Goal: Task Accomplishment & Management: Use online tool/utility

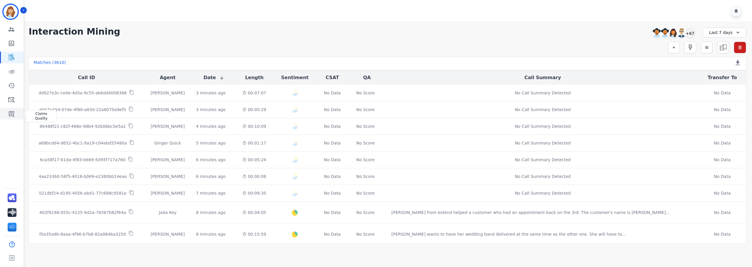
click at [9, 113] on icon "Sidebar" at bounding box center [12, 114] width 6 height 6
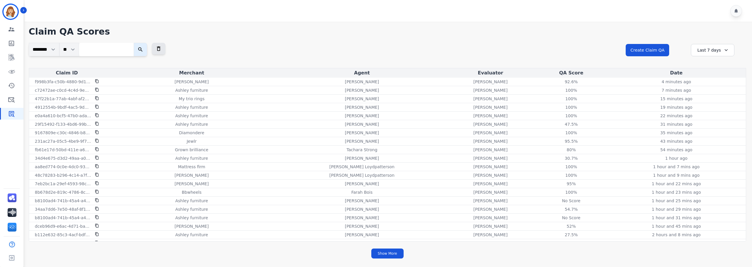
click at [111, 48] on input "search" at bounding box center [106, 50] width 55 height 14
paste input "**********"
drag, startPoint x: 120, startPoint y: 51, endPoint x: 73, endPoint y: 50, distance: 47.9
click at [73, 50] on div "**********" at bounding box center [88, 50] width 118 height 14
paste input "**********"
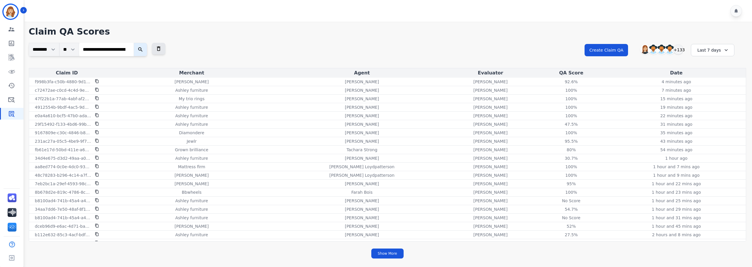
scroll to position [0, 39]
type input "**********"
click at [149, 48] on icon "submit" at bounding box center [147, 50] width 6 height 6
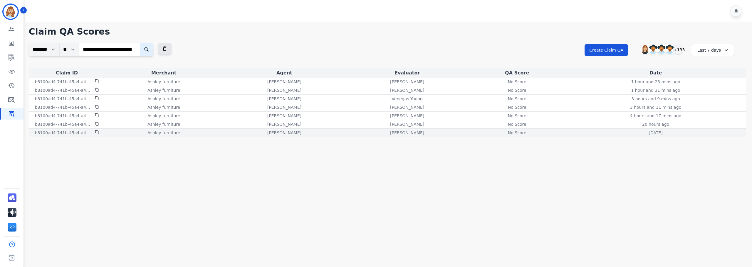
click at [514, 131] on div "No Score" at bounding box center [517, 133] width 26 height 6
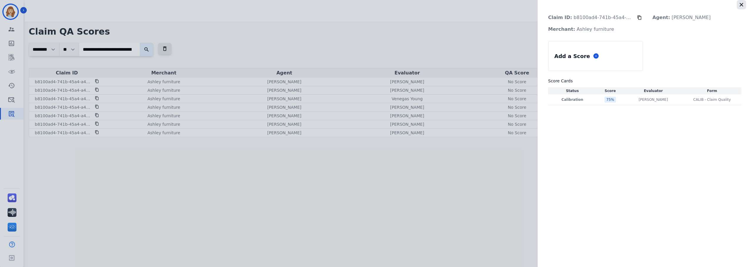
click at [739, 4] on icon "button" at bounding box center [741, 5] width 6 height 6
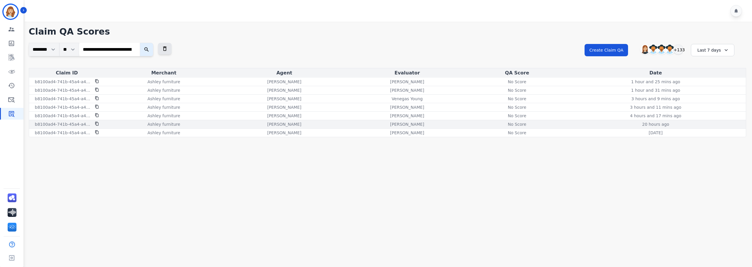
click at [523, 122] on div "No Score" at bounding box center [517, 125] width 26 height 6
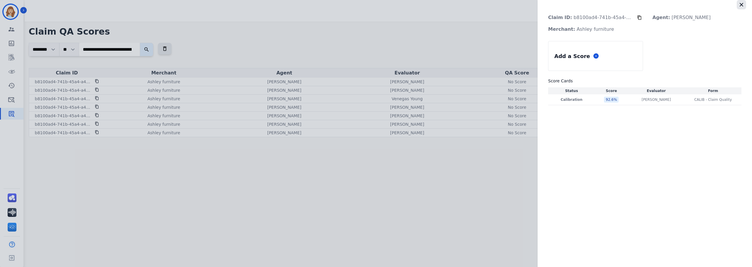
click at [742, 6] on icon "button" at bounding box center [741, 5] width 4 height 4
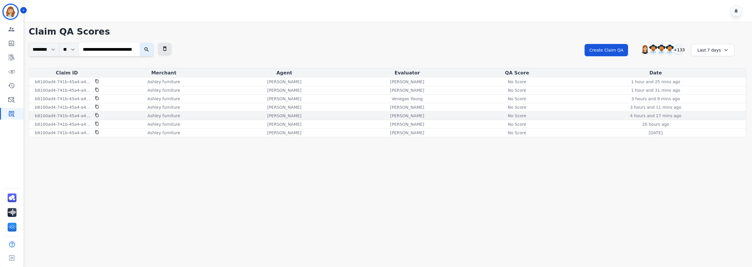
click at [519, 114] on div "No Score" at bounding box center [517, 116] width 26 height 6
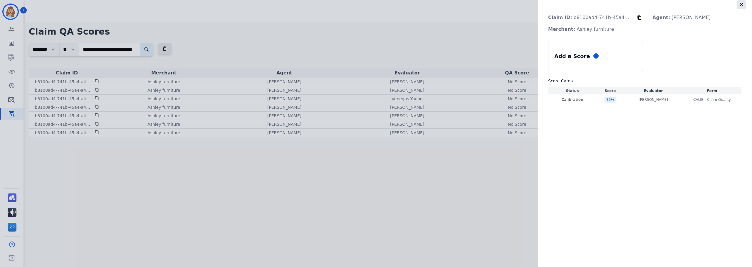
click at [741, 7] on icon "button" at bounding box center [741, 5] width 6 height 6
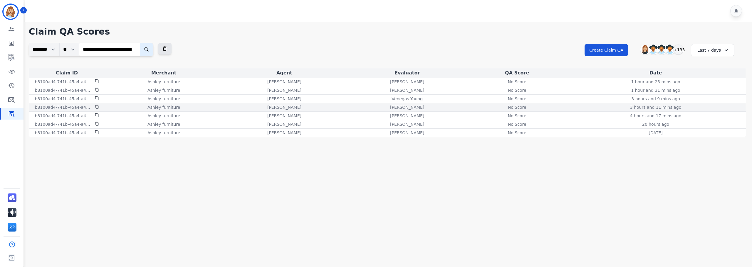
click at [519, 107] on div "No Score" at bounding box center [517, 108] width 26 height 6
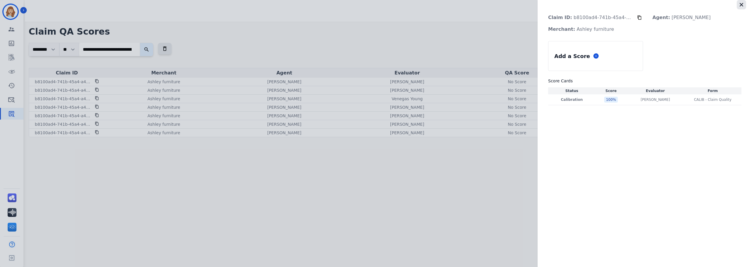
click at [739, 4] on icon "button" at bounding box center [741, 5] width 6 height 6
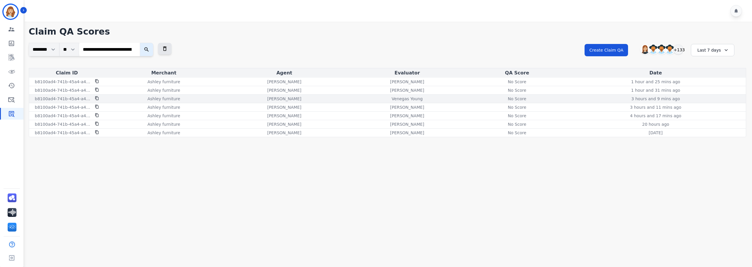
click at [512, 100] on div "No Score" at bounding box center [517, 99] width 26 height 6
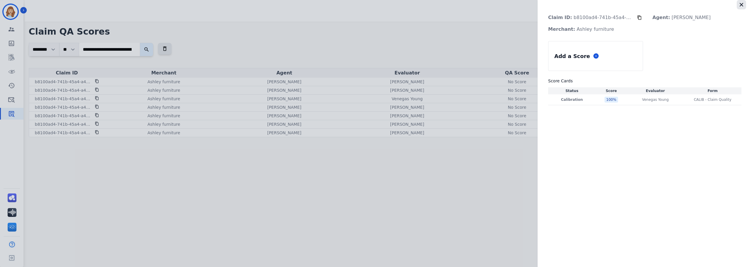
click at [738, 4] on icon "button" at bounding box center [741, 5] width 6 height 6
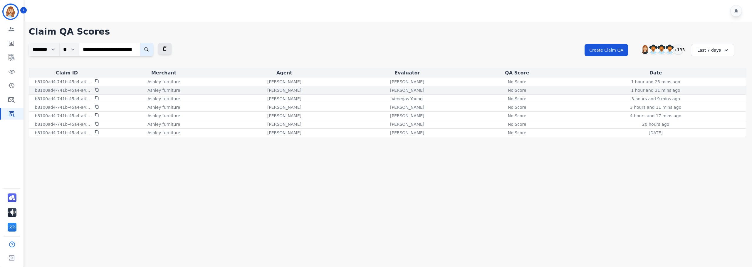
click at [524, 90] on div "No Score" at bounding box center [517, 90] width 26 height 6
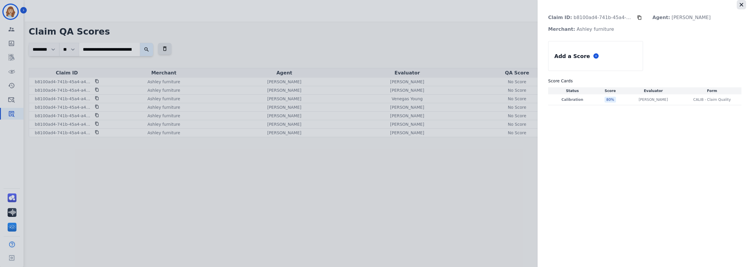
click at [740, 4] on icon "button" at bounding box center [741, 5] width 4 height 4
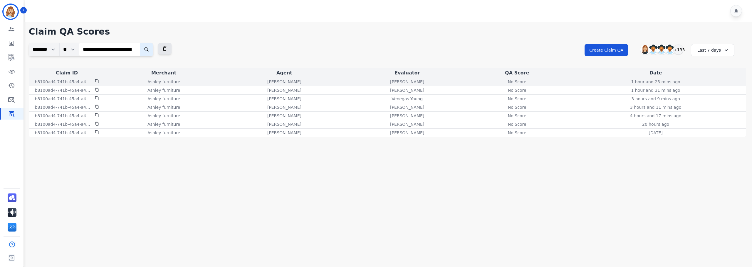
click at [526, 79] on td "No Score" at bounding box center [516, 82] width 97 height 9
click at [524, 81] on div "No Score" at bounding box center [517, 82] width 26 height 6
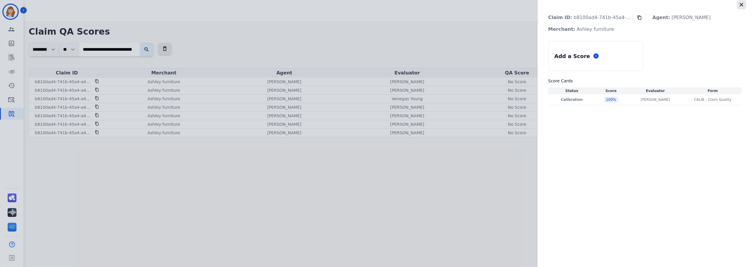
click at [739, 5] on icon "button" at bounding box center [741, 5] width 6 height 6
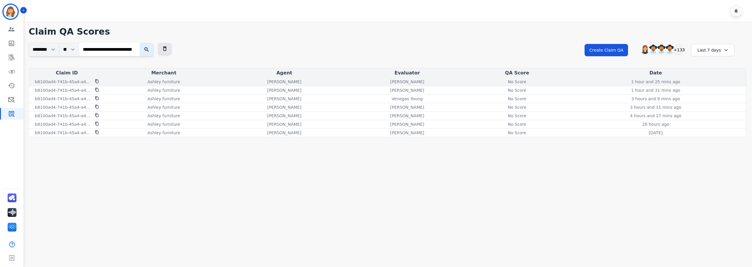
click at [517, 85] on div "No Score" at bounding box center [517, 82] width 26 height 6
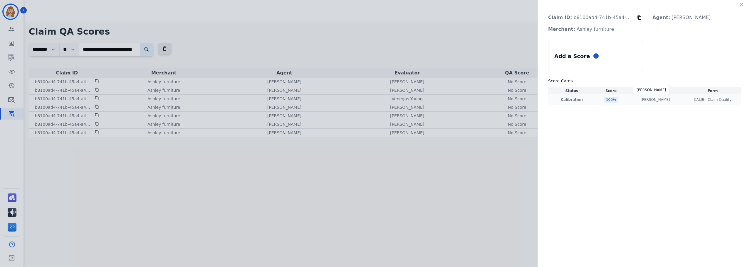
click at [651, 101] on p "Valerie Cameron" at bounding box center [654, 99] width 29 height 5
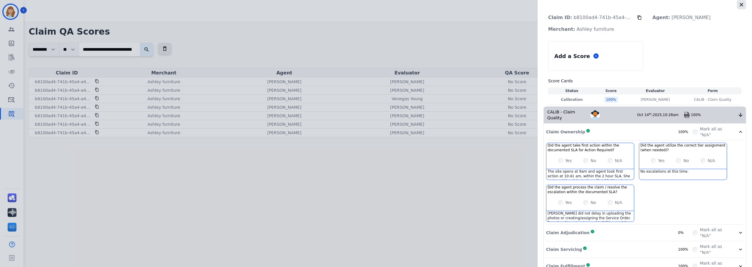
click at [739, 4] on icon "button" at bounding box center [741, 5] width 4 height 4
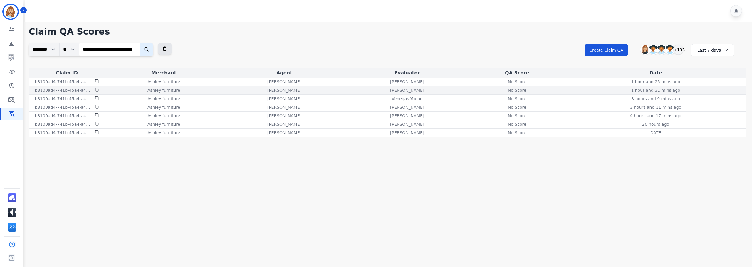
click at [528, 91] on div "No Score" at bounding box center [517, 90] width 26 height 6
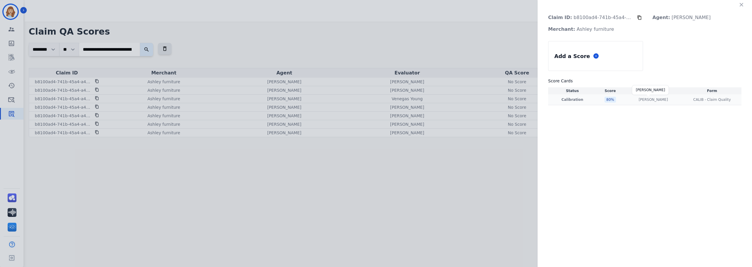
click at [651, 102] on p "Alexis Hermoso" at bounding box center [652, 99] width 29 height 5
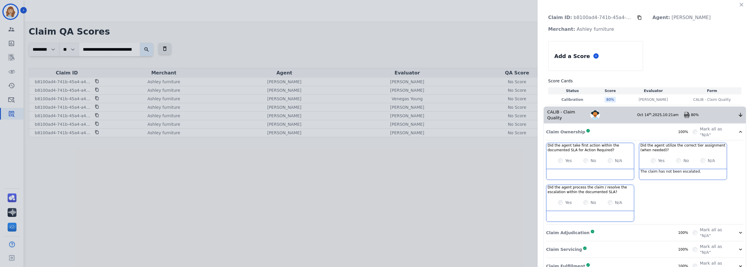
click at [494, 196] on div "Claim ID: b8100ad4-741b-45a4-a4d7-5f668de04e32 Agent: Lamarco Hinson Merchant: …" at bounding box center [376, 133] width 752 height 267
click at [739, 5] on icon "button" at bounding box center [741, 5] width 4 height 4
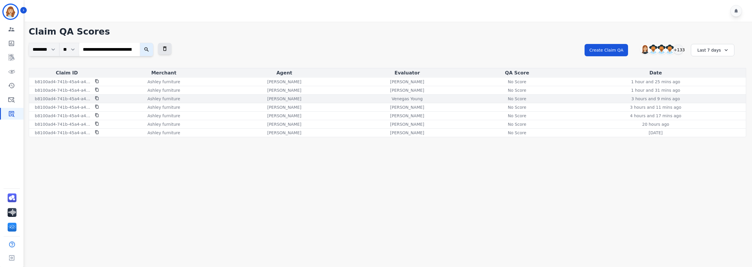
click at [510, 100] on div "No Score" at bounding box center [517, 99] width 26 height 6
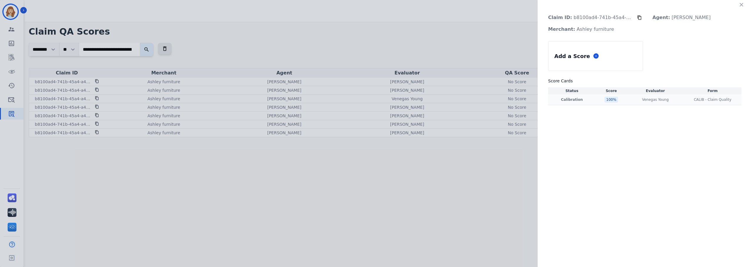
click at [665, 102] on td "Venegas Young Venegas Young" at bounding box center [655, 100] width 57 height 11
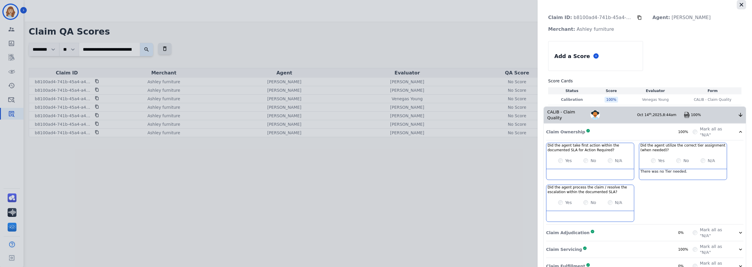
click at [738, 7] on icon "button" at bounding box center [741, 5] width 6 height 6
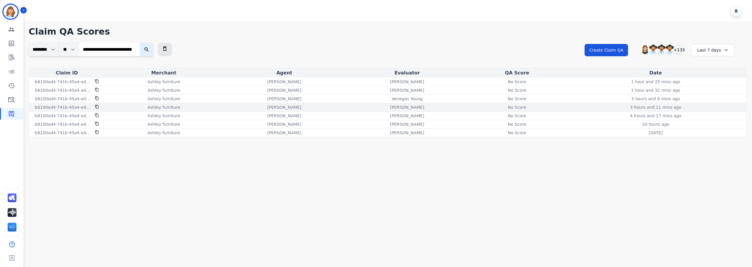
click at [528, 106] on div "No Score" at bounding box center [517, 108] width 26 height 6
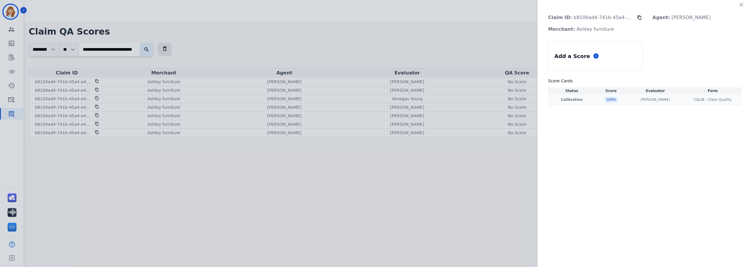
click at [711, 102] on td "CALIB - Claim Quality CALIB - Claim Quality" at bounding box center [712, 100] width 57 height 11
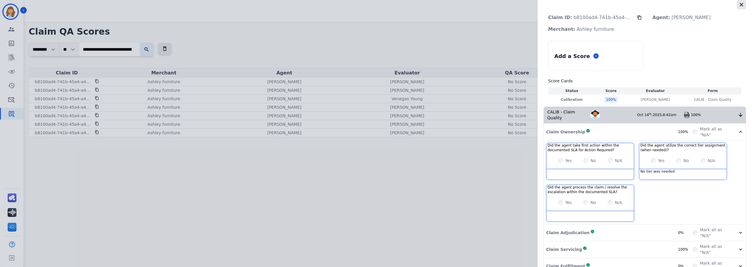
click at [739, 5] on icon "button" at bounding box center [741, 5] width 4 height 4
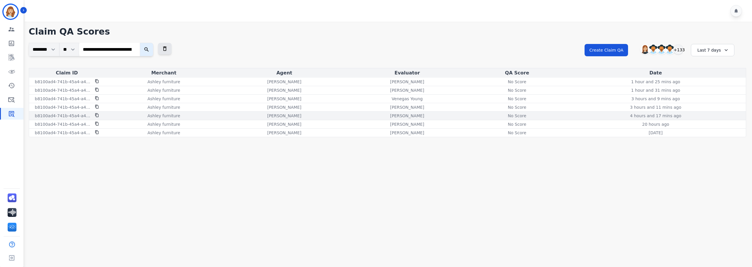
click at [526, 115] on div "No Score" at bounding box center [517, 116] width 26 height 6
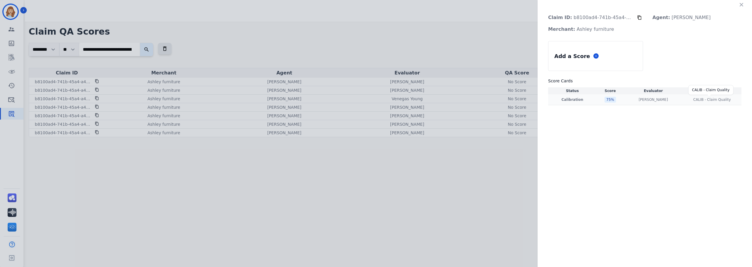
click at [722, 102] on span "CALIB - Claim Quality" at bounding box center [712, 99] width 38 height 5
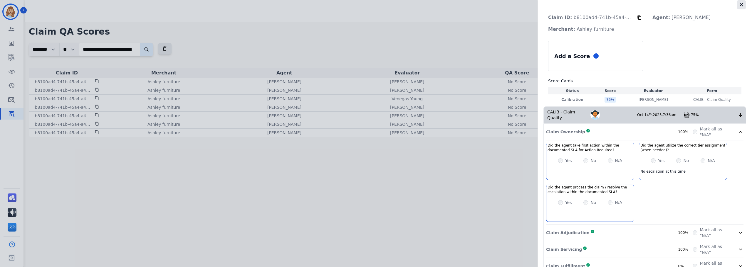
click at [741, 6] on icon "button" at bounding box center [741, 5] width 6 height 6
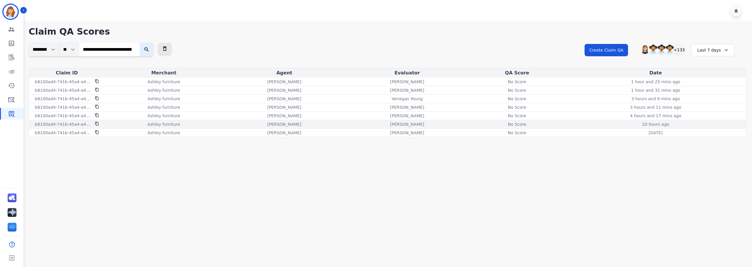
click at [521, 127] on div "No Score" at bounding box center [517, 125] width 26 height 6
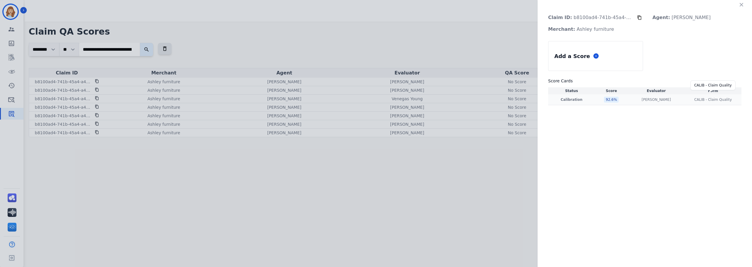
click at [701, 100] on span "CALIB - Claim Quality" at bounding box center [713, 99] width 38 height 5
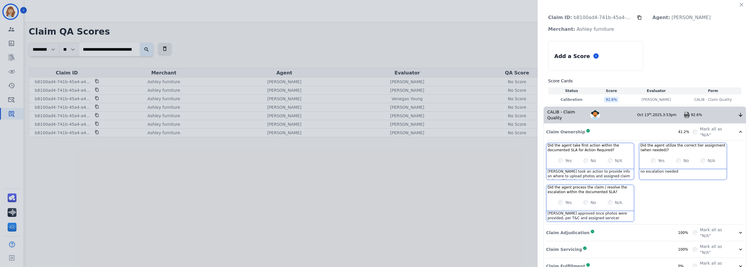
click at [614, 169] on div "Mona took an action to provide info on where to upload photos and assigned clai…" at bounding box center [589, 174] width 87 height 11
click at [740, 6] on icon "button" at bounding box center [741, 5] width 6 height 6
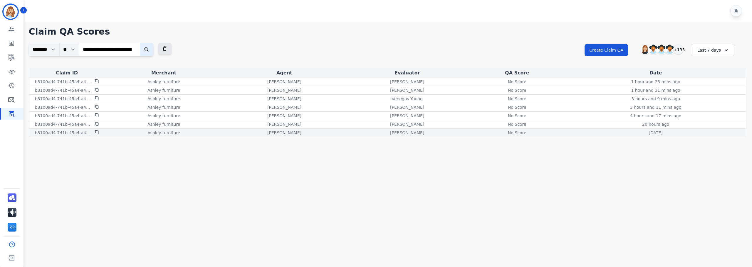
click at [521, 129] on td "No Score" at bounding box center [516, 133] width 97 height 9
click at [521, 134] on div "No Score" at bounding box center [517, 133] width 26 height 6
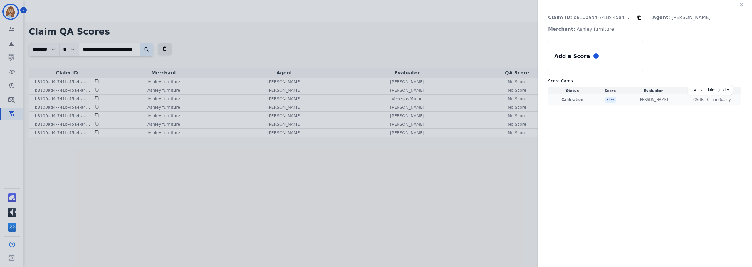
click at [696, 101] on span "CALIB - Claim Quality" at bounding box center [712, 99] width 38 height 5
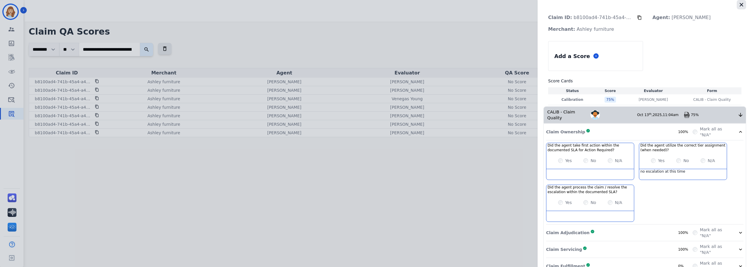
click at [738, 3] on icon "button" at bounding box center [741, 5] width 6 height 6
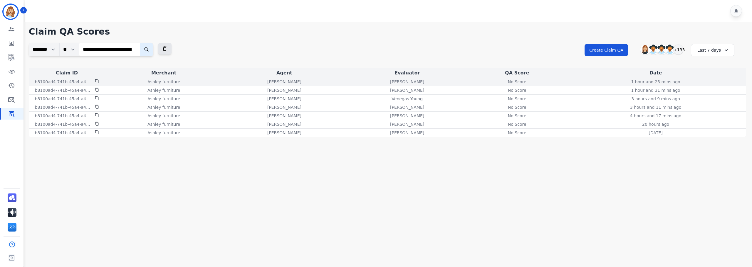
click at [526, 83] on div "No Score" at bounding box center [517, 82] width 26 height 6
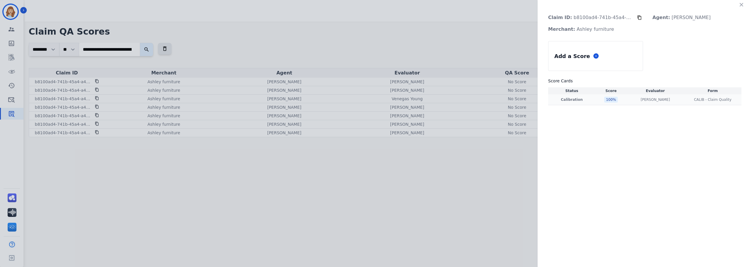
click at [688, 102] on td "CALIB - Claim Quality CALIB - Claim Quality" at bounding box center [712, 100] width 57 height 11
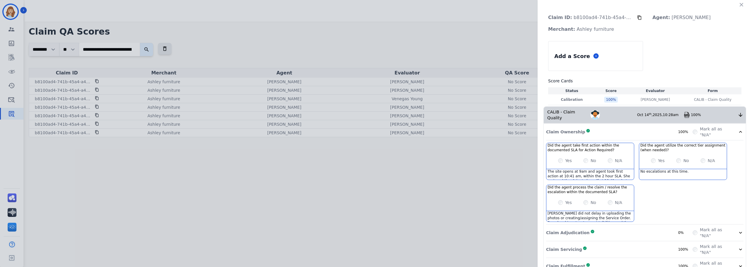
click at [740, 129] on icon at bounding box center [740, 132] width 6 height 6
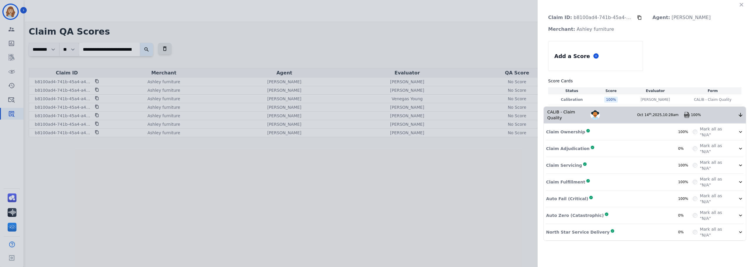
click at [740, 146] on icon at bounding box center [740, 149] width 6 height 6
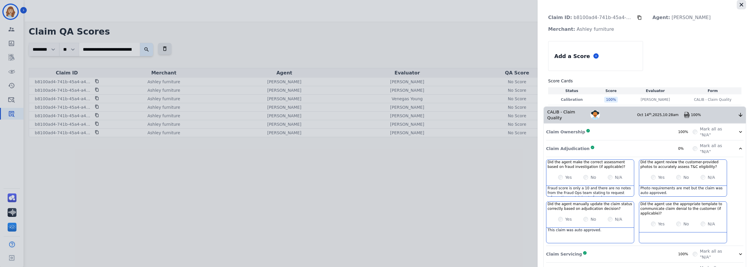
click at [739, 7] on icon "button" at bounding box center [741, 5] width 6 height 6
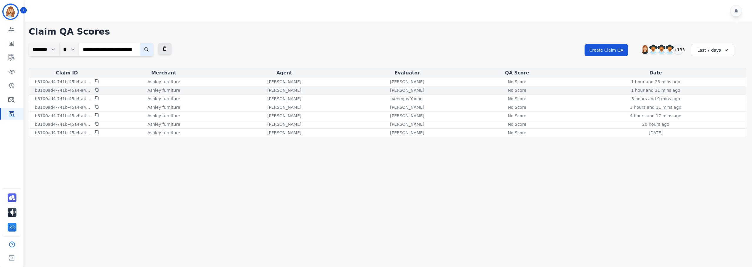
click at [527, 91] on div "No Score" at bounding box center [517, 90] width 26 height 6
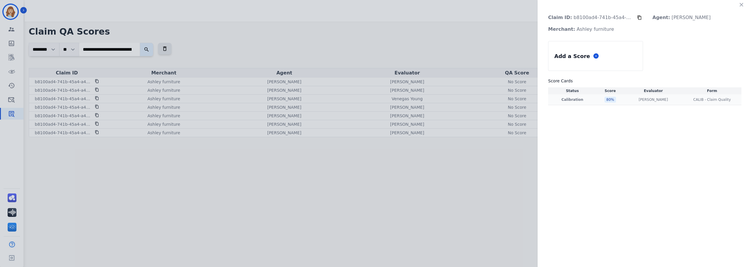
click at [682, 100] on td "CALIB - Claim Quality CALIB - Claim Quality" at bounding box center [711, 100] width 59 height 11
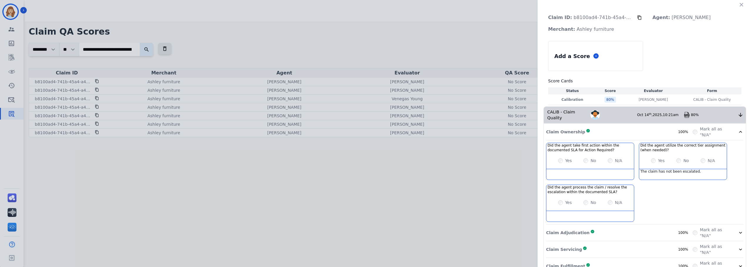
click at [739, 129] on icon at bounding box center [740, 132] width 6 height 6
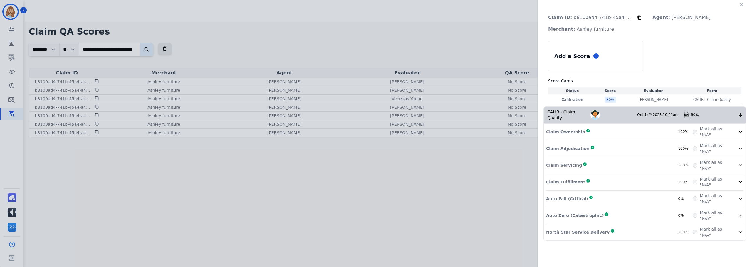
click at [740, 148] on icon at bounding box center [740, 149] width 3 height 2
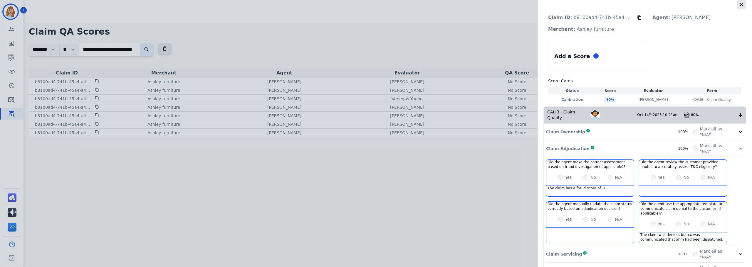
click at [741, 5] on icon "button" at bounding box center [741, 5] width 6 height 6
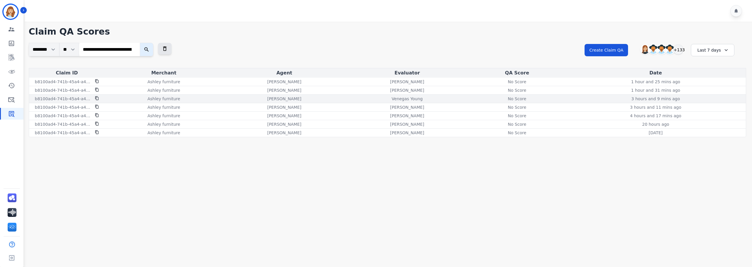
click at [523, 103] on td "No Score" at bounding box center [516, 99] width 97 height 9
click at [524, 101] on div "No Score" at bounding box center [517, 99] width 26 height 6
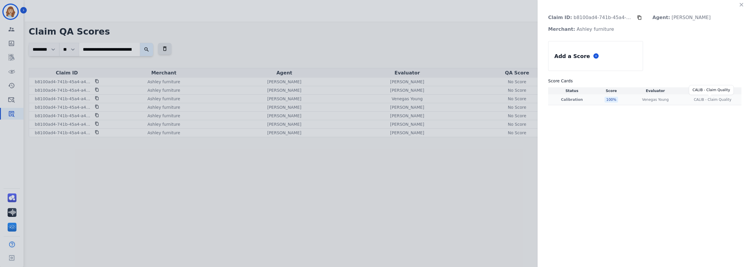
click at [710, 102] on span "CALIB - Claim Quality" at bounding box center [712, 99] width 38 height 5
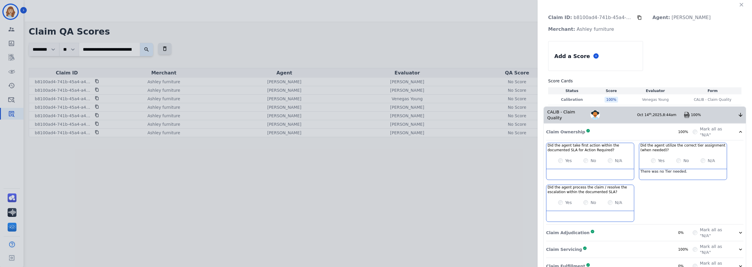
click at [739, 131] on icon at bounding box center [740, 132] width 3 height 2
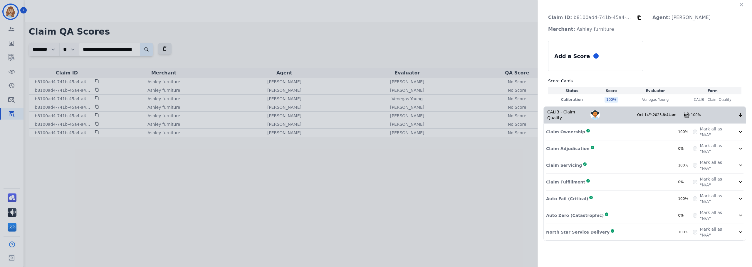
click at [740, 146] on icon at bounding box center [740, 149] width 6 height 6
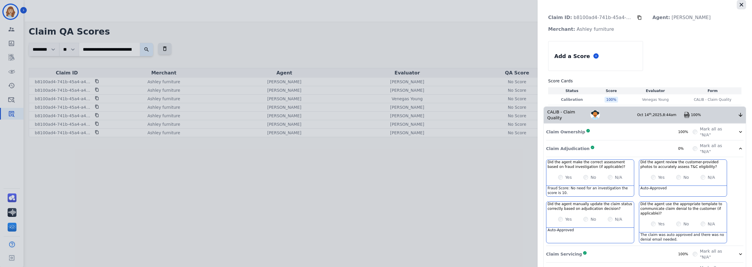
click at [737, 8] on button "button" at bounding box center [740, 4] width 9 height 9
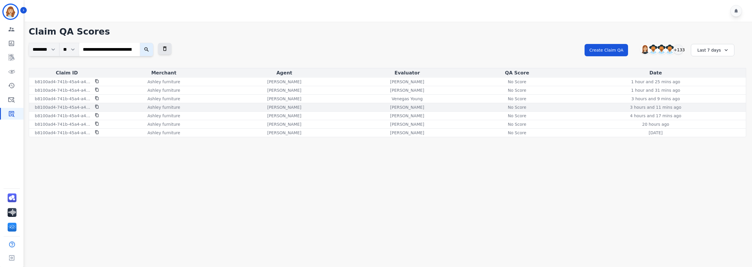
click at [520, 107] on div "No Score" at bounding box center [517, 108] width 26 height 6
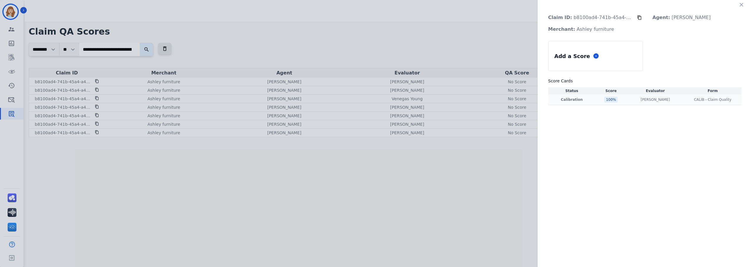
click at [685, 100] on div "CALIB - Claim Quality CALIB - Claim Quality" at bounding box center [712, 99] width 55 height 5
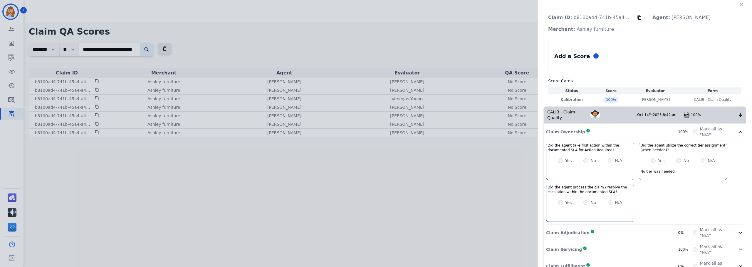
click at [739, 129] on icon at bounding box center [740, 132] width 6 height 6
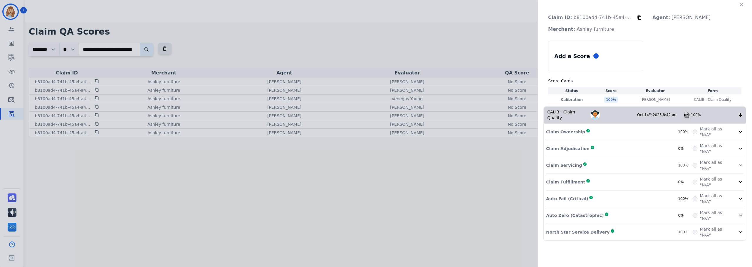
click at [740, 146] on icon at bounding box center [740, 149] width 6 height 6
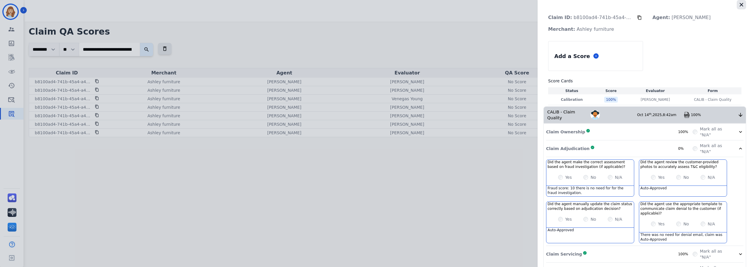
click at [740, 5] on icon "button" at bounding box center [741, 5] width 6 height 6
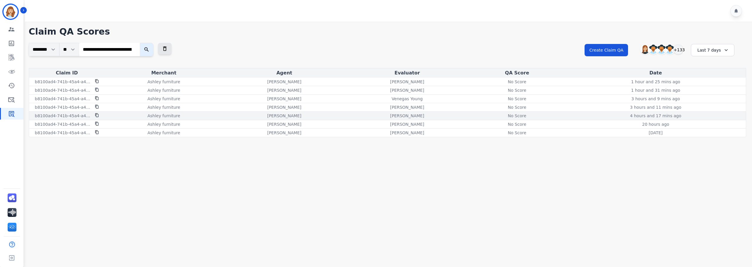
click at [518, 116] on div "No Score" at bounding box center [517, 116] width 26 height 6
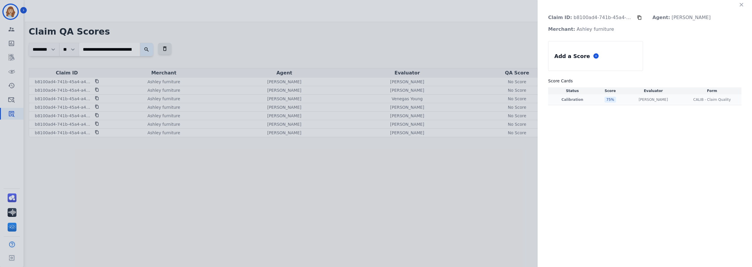
click at [715, 102] on td "CALIB - Claim Quality CALIB - Claim Quality" at bounding box center [711, 100] width 59 height 11
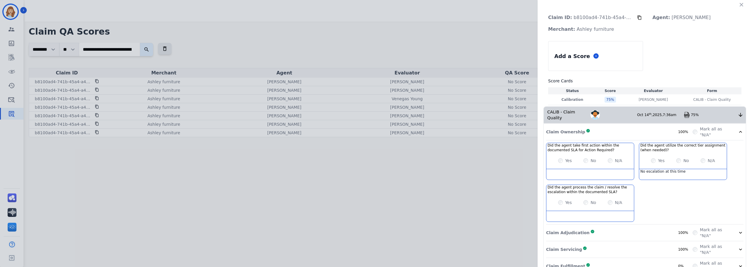
click at [739, 131] on icon at bounding box center [740, 132] width 3 height 2
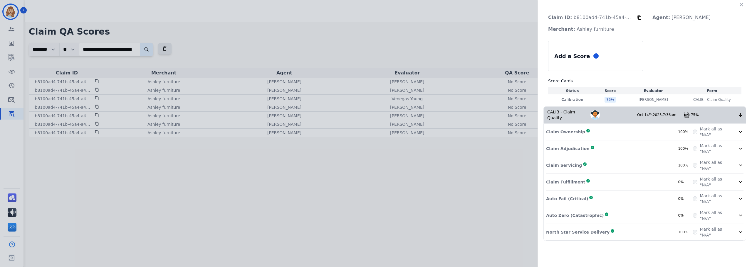
click at [740, 148] on icon at bounding box center [740, 149] width 3 height 2
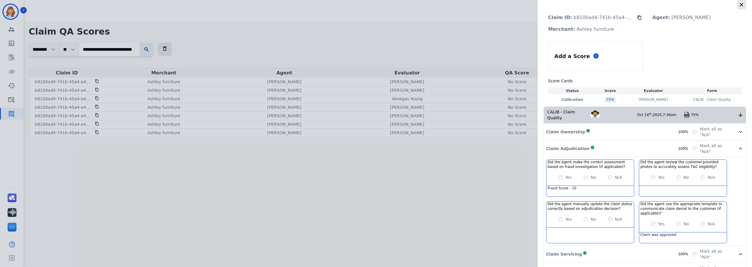
click at [738, 6] on icon "button" at bounding box center [741, 5] width 6 height 6
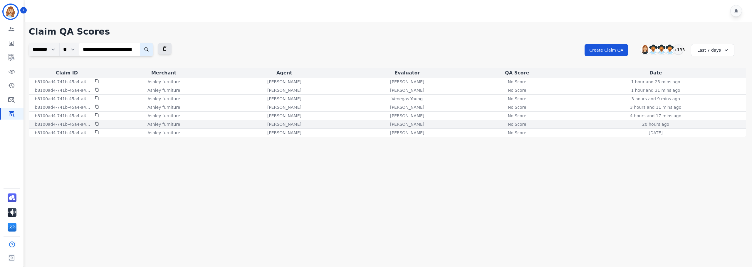
click at [523, 124] on div "No Score" at bounding box center [517, 125] width 26 height 6
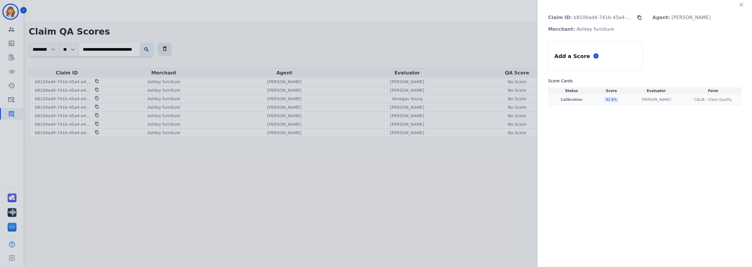
click at [684, 103] on td "CALIB - Claim Quality CALIB - Claim Quality" at bounding box center [712, 100] width 57 height 11
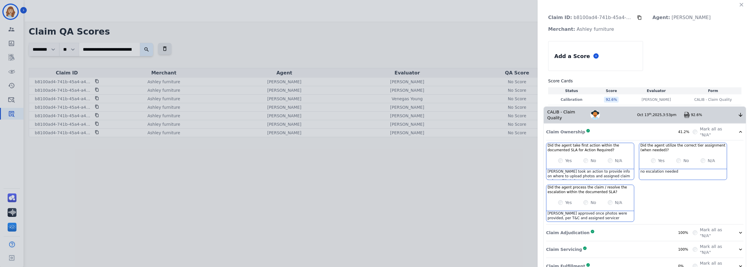
click at [737, 129] on icon at bounding box center [740, 132] width 6 height 6
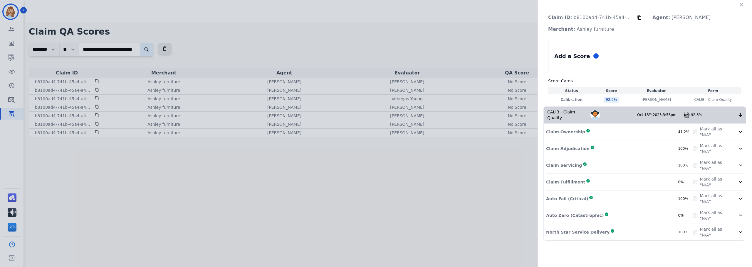
click at [738, 146] on icon at bounding box center [740, 149] width 6 height 6
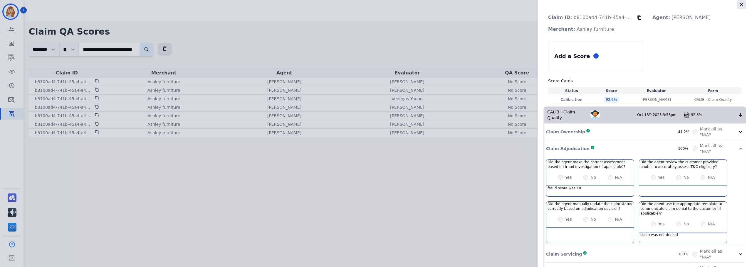
click at [739, 6] on icon "button" at bounding box center [741, 5] width 6 height 6
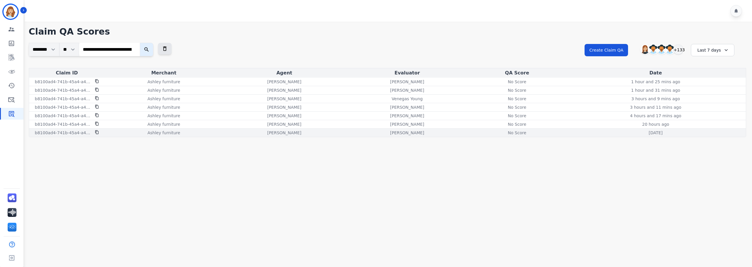
click at [518, 129] on td "No Score" at bounding box center [516, 133] width 97 height 9
click at [530, 131] on div "No Score" at bounding box center [517, 133] width 26 height 6
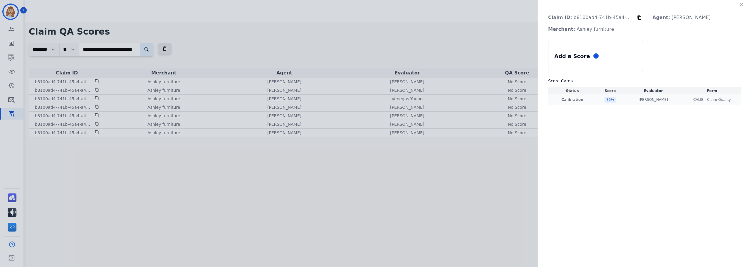
click at [668, 101] on div "Andrea Bilbrey Andrea Bilbrey" at bounding box center [653, 99] width 56 height 5
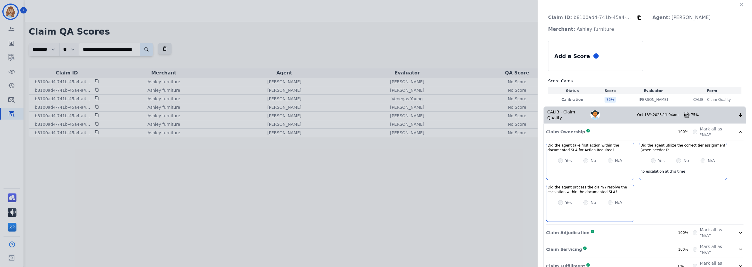
click at [738, 129] on icon at bounding box center [740, 132] width 6 height 6
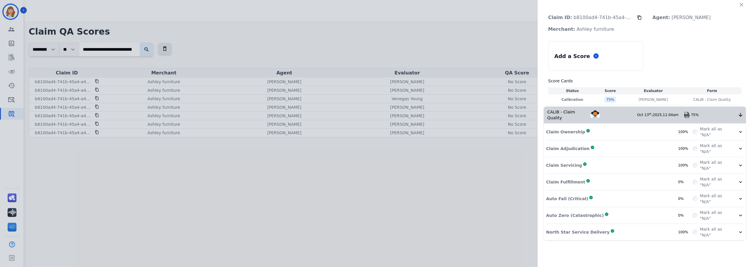
click at [741, 146] on icon at bounding box center [740, 149] width 6 height 6
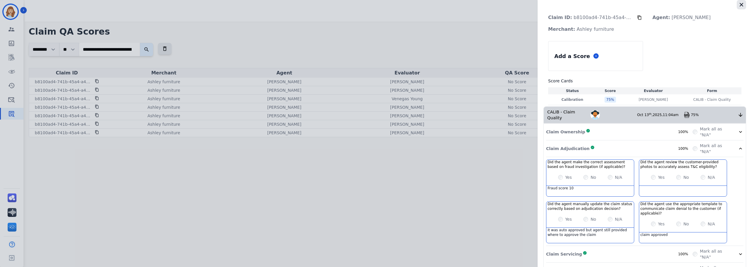
click at [740, 6] on icon "button" at bounding box center [741, 5] width 6 height 6
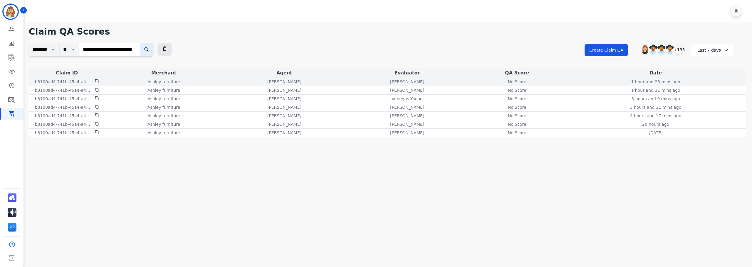
click at [530, 81] on div "No Score" at bounding box center [517, 82] width 26 height 6
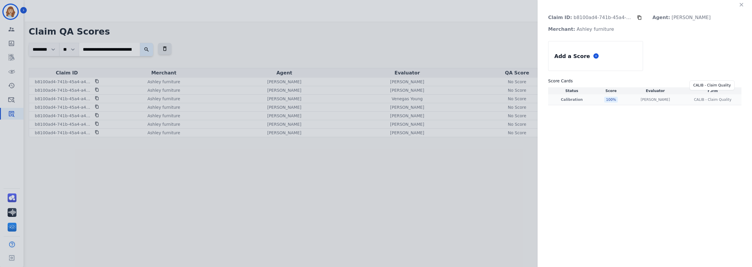
click at [698, 99] on span "CALIB - Claim Quality" at bounding box center [712, 99] width 38 height 5
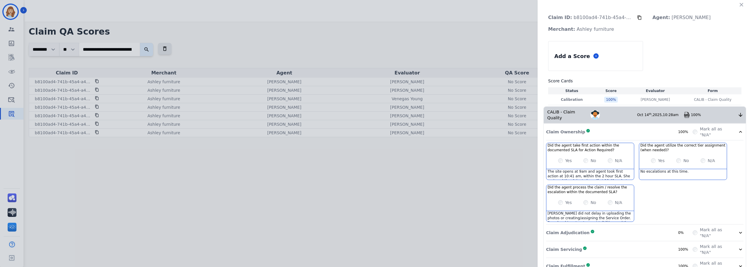
click at [737, 129] on icon at bounding box center [740, 132] width 6 height 6
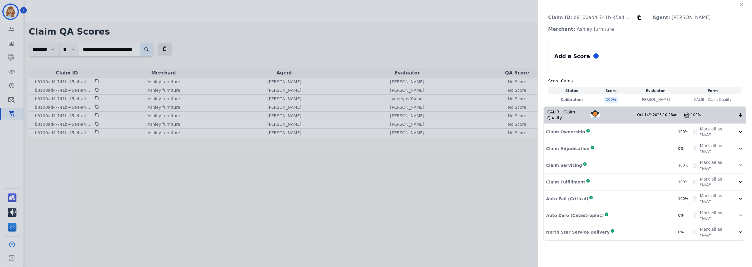
click at [739, 179] on icon at bounding box center [740, 182] width 6 height 6
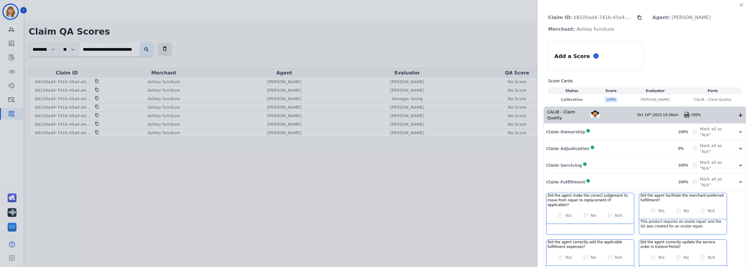
scroll to position [29, 0]
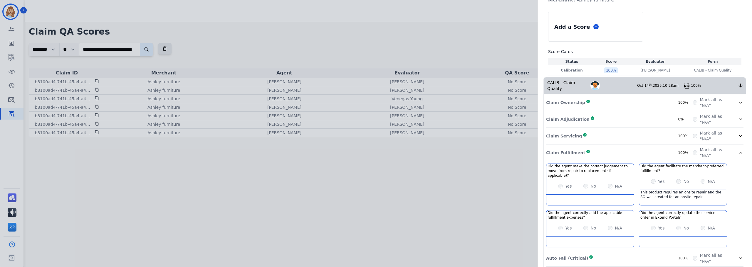
click at [737, 150] on icon at bounding box center [740, 153] width 6 height 6
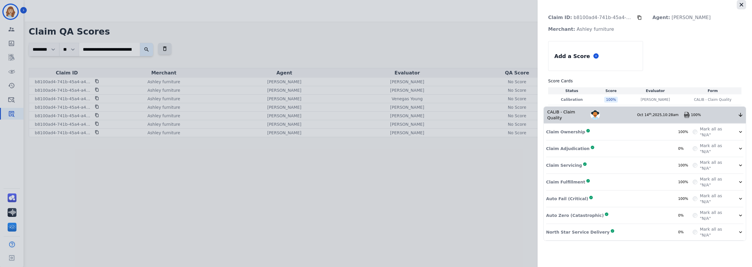
click at [738, 6] on button "button" at bounding box center [740, 4] width 9 height 9
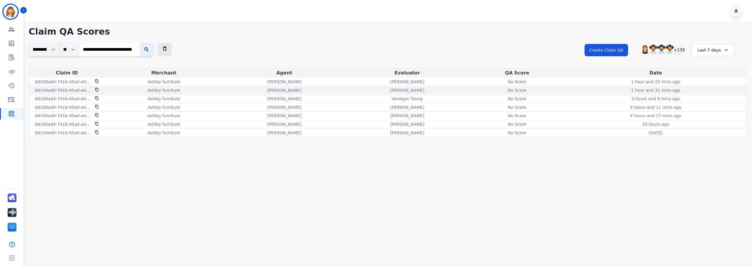
click at [525, 91] on div "No Score" at bounding box center [517, 90] width 26 height 6
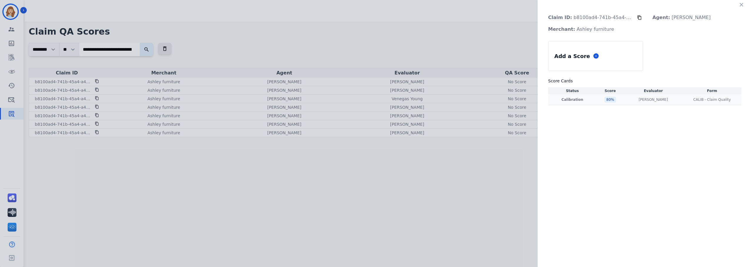
click at [669, 103] on td "Alexis Hermoso Alexis Hermoso" at bounding box center [653, 100] width 59 height 11
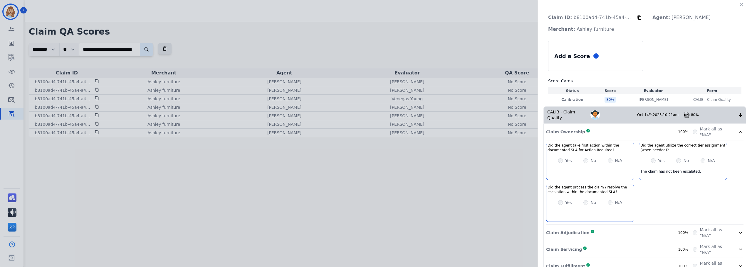
click at [737, 129] on icon at bounding box center [740, 132] width 6 height 6
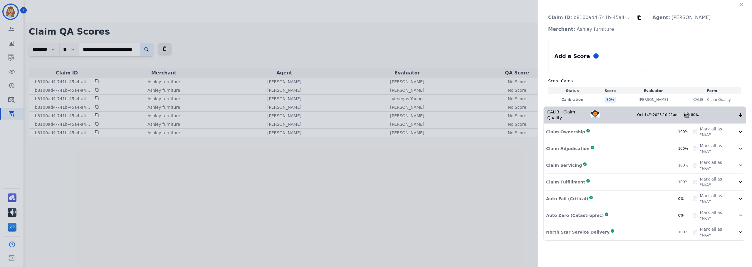
click at [738, 179] on icon at bounding box center [740, 182] width 6 height 6
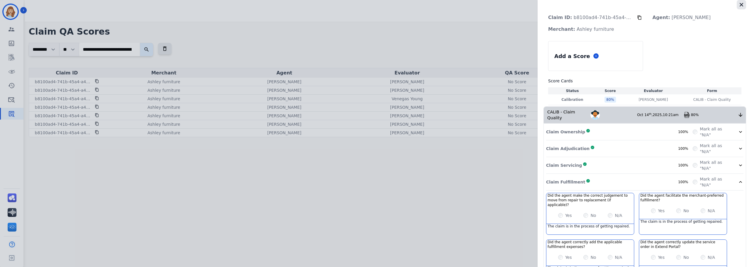
click at [739, 6] on icon "button" at bounding box center [741, 5] width 4 height 4
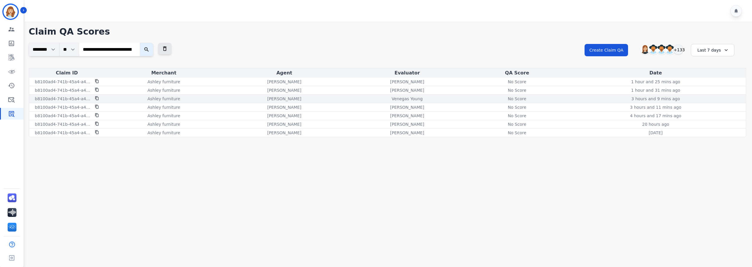
click at [524, 100] on div "No Score" at bounding box center [517, 99] width 26 height 6
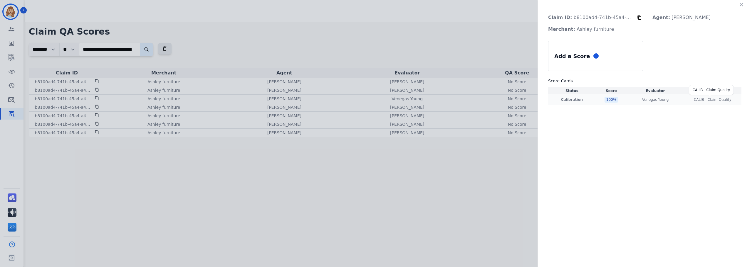
click at [713, 100] on span "CALIB - Claim Quality" at bounding box center [712, 99] width 38 height 5
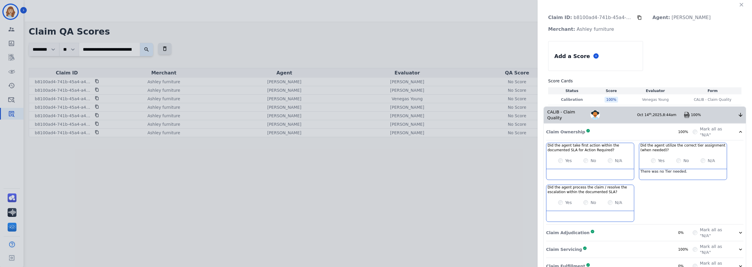
click at [738, 129] on icon at bounding box center [740, 132] width 6 height 6
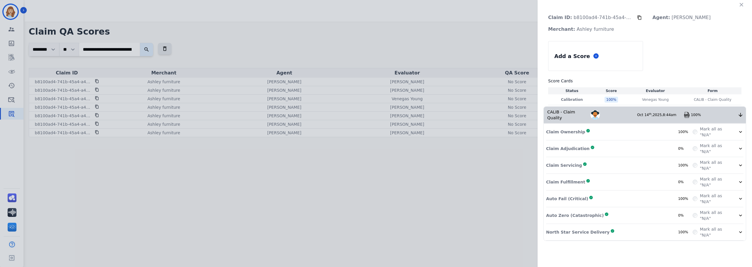
click at [740, 176] on div at bounding box center [740, 182] width 6 height 12
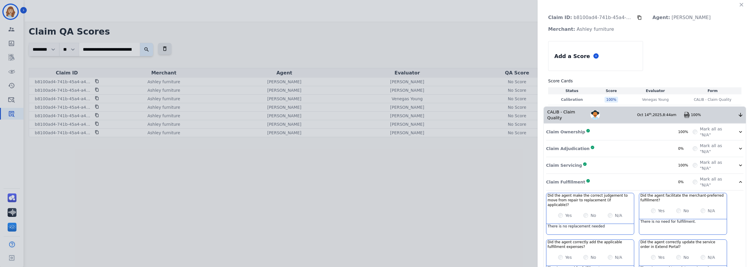
click at [739, 176] on div at bounding box center [740, 182] width 6 height 12
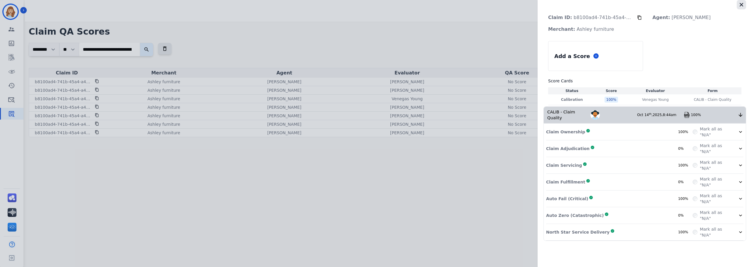
click at [738, 4] on button "button" at bounding box center [740, 4] width 9 height 9
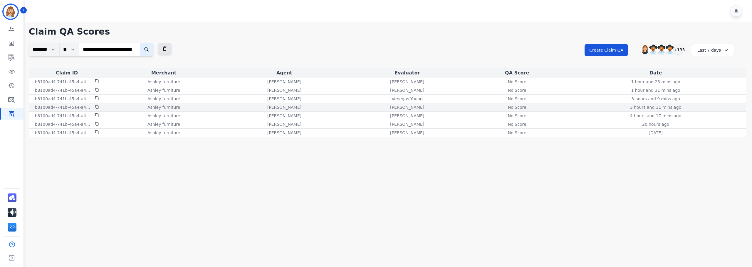
click at [519, 110] on div "No Score" at bounding box center [517, 108] width 26 height 6
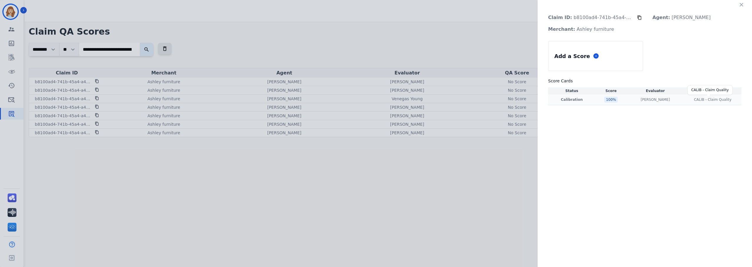
click at [719, 98] on span "CALIB - Claim Quality" at bounding box center [712, 99] width 38 height 5
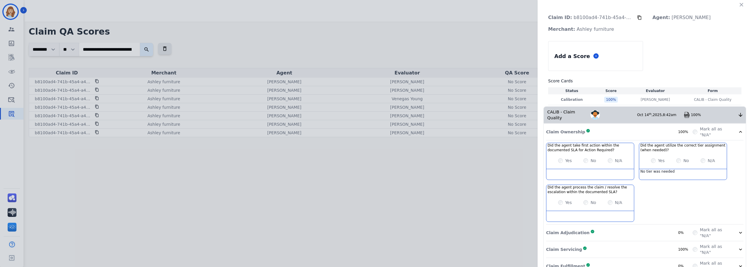
click at [737, 129] on icon at bounding box center [740, 132] width 6 height 6
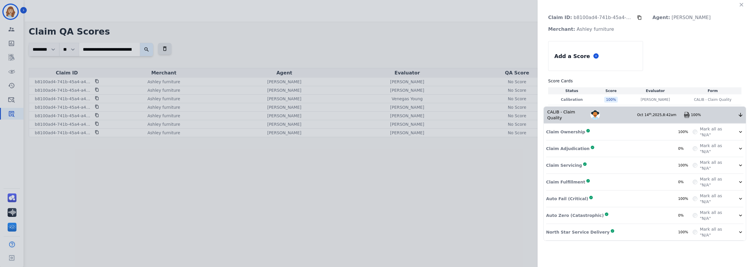
click at [738, 179] on icon at bounding box center [740, 182] width 6 height 6
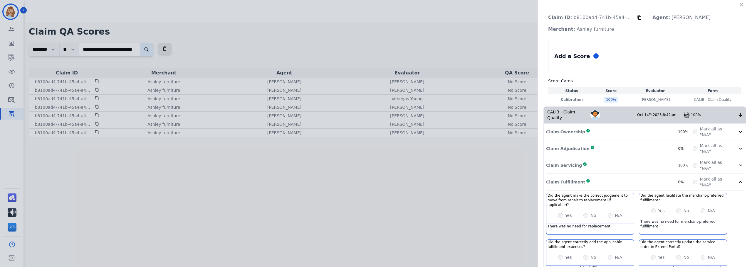
click at [739, 181] on icon at bounding box center [740, 182] width 3 height 2
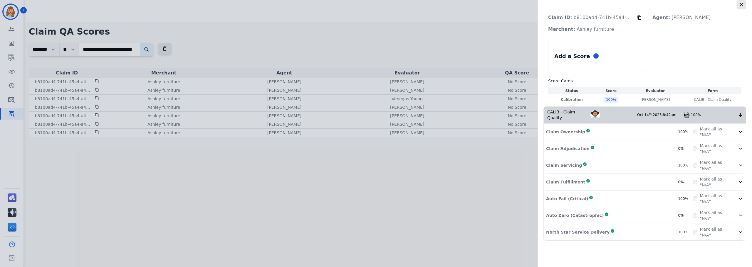
click at [742, 5] on icon "button" at bounding box center [741, 5] width 4 height 4
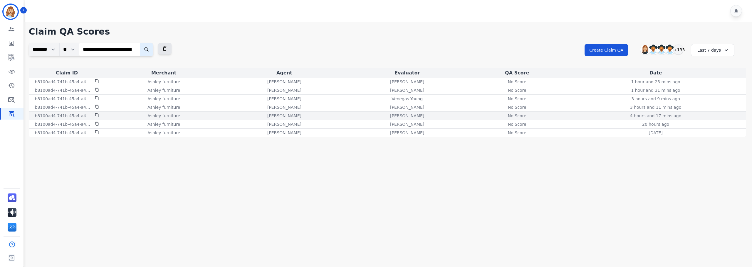
click at [528, 118] on div "No Score" at bounding box center [517, 116] width 26 height 6
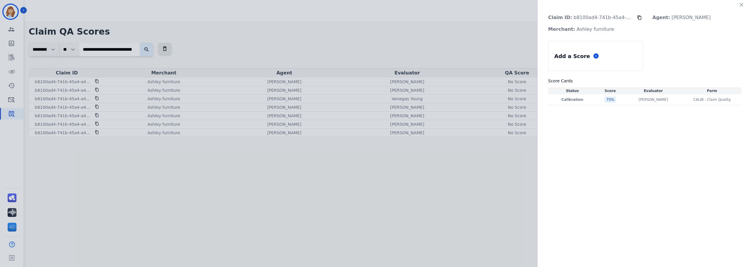
click at [728, 100] on div "CALIB - Claim Quality CALIB - Claim Quality" at bounding box center [712, 99] width 56 height 5
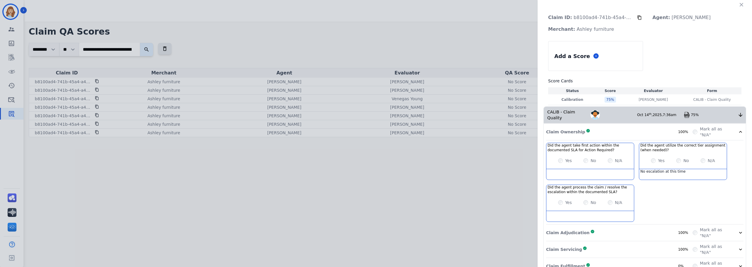
click at [738, 129] on icon at bounding box center [740, 132] width 6 height 6
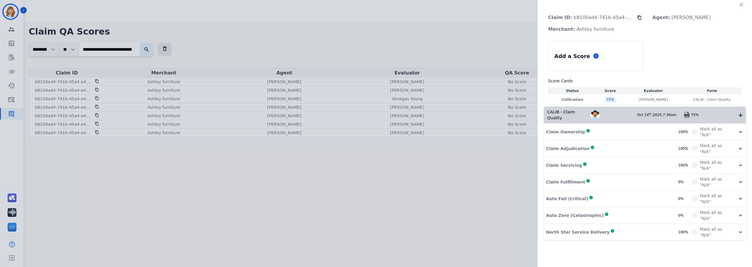
click at [737, 179] on icon at bounding box center [740, 182] width 6 height 6
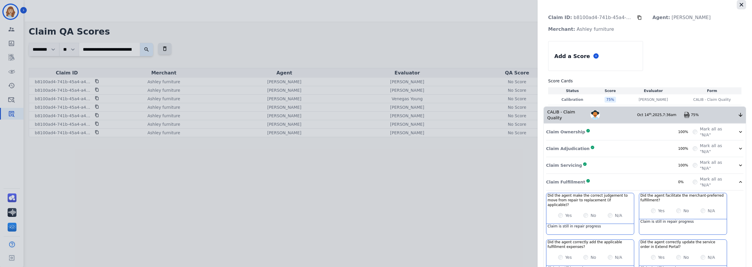
click at [739, 4] on icon "button" at bounding box center [741, 5] width 6 height 6
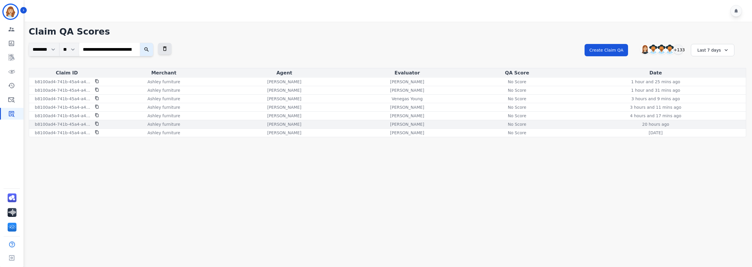
click at [521, 126] on div "No Score" at bounding box center [517, 125] width 26 height 6
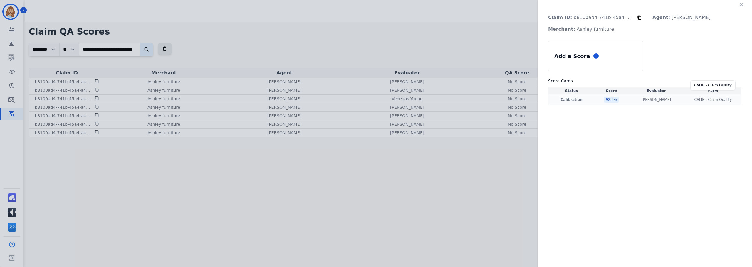
click at [711, 102] on span "CALIB - Claim Quality" at bounding box center [713, 99] width 38 height 5
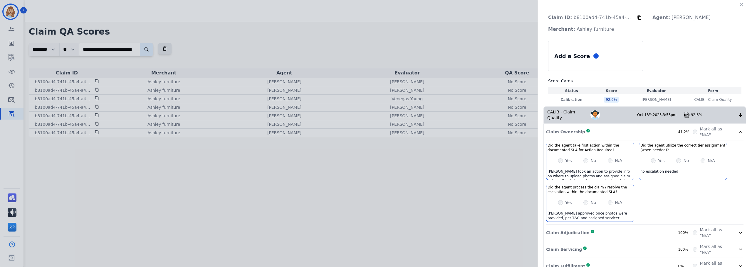
click at [739, 129] on icon at bounding box center [740, 132] width 6 height 6
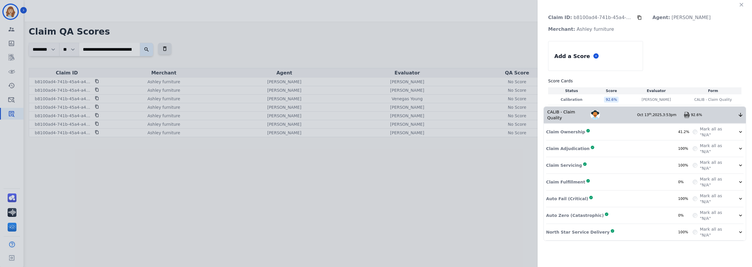
click at [738, 179] on icon at bounding box center [740, 182] width 6 height 6
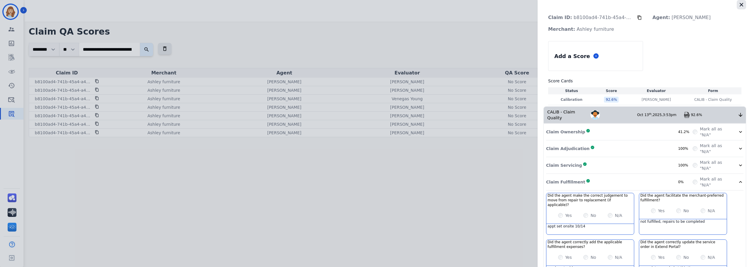
click at [742, 5] on button "button" at bounding box center [740, 4] width 9 height 9
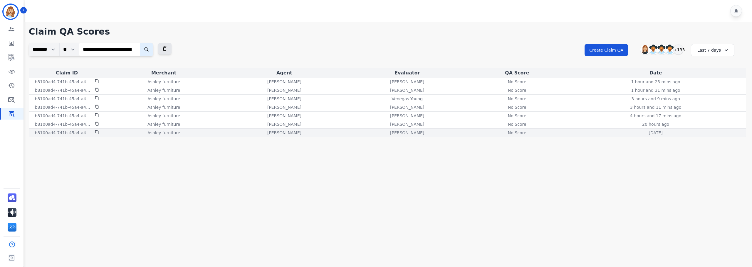
click at [524, 133] on div "No Score" at bounding box center [517, 133] width 26 height 6
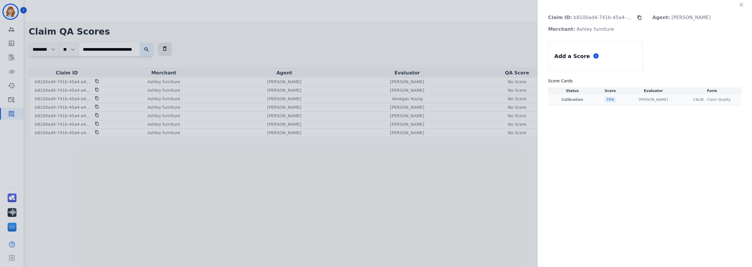
click at [698, 104] on td "CALIB - Claim Quality CALIB - Claim Quality" at bounding box center [711, 100] width 59 height 11
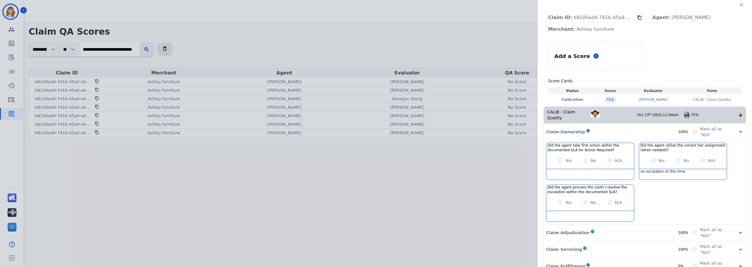
click at [739, 131] on icon at bounding box center [740, 132] width 3 height 2
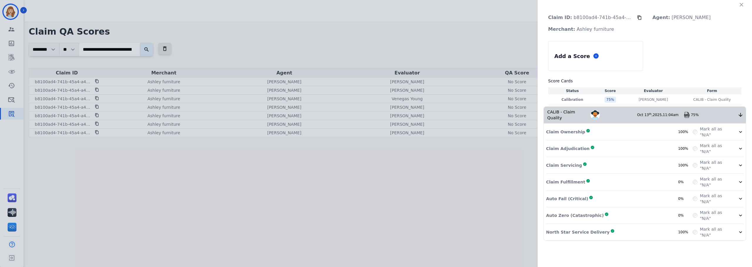
click at [738, 179] on icon at bounding box center [740, 182] width 6 height 6
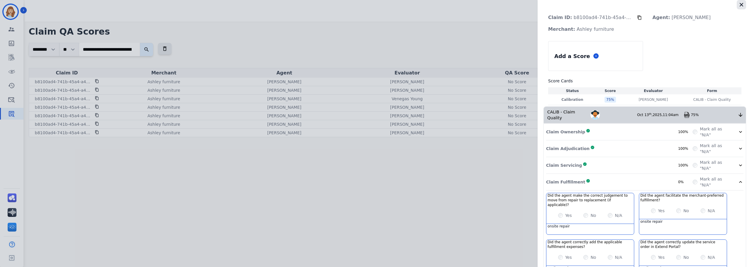
click at [742, 8] on button "button" at bounding box center [740, 4] width 9 height 9
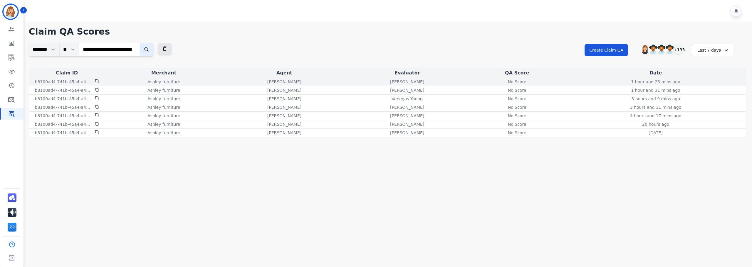
click at [517, 85] on div "No Score" at bounding box center [517, 82] width 26 height 6
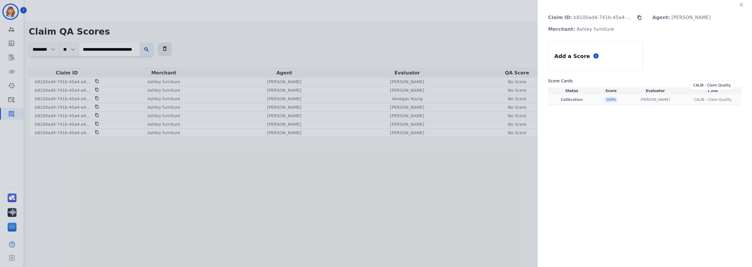
click at [717, 99] on span "CALIB - Claim Quality" at bounding box center [712, 99] width 38 height 5
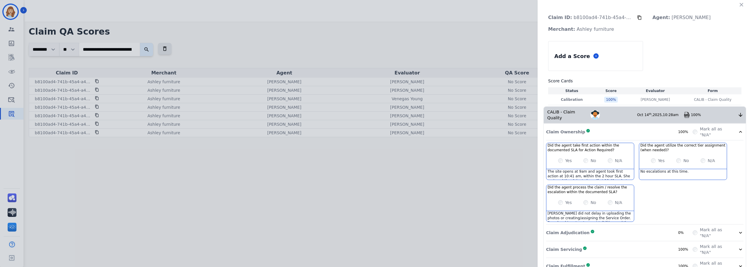
click at [740, 129] on icon at bounding box center [740, 132] width 6 height 6
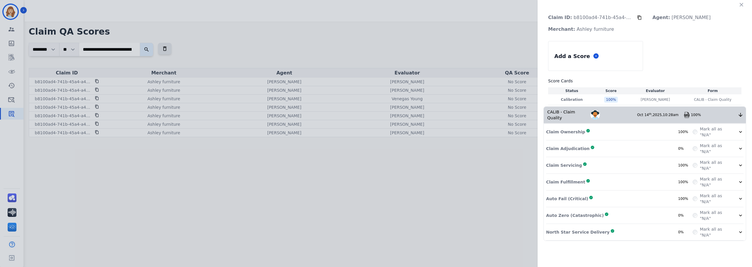
click at [741, 165] on icon at bounding box center [740, 166] width 3 height 2
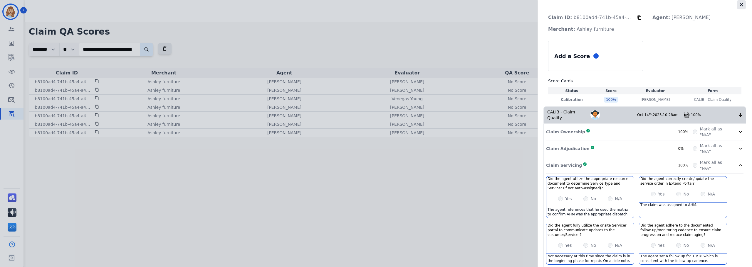
click at [740, 6] on icon "button" at bounding box center [741, 5] width 6 height 6
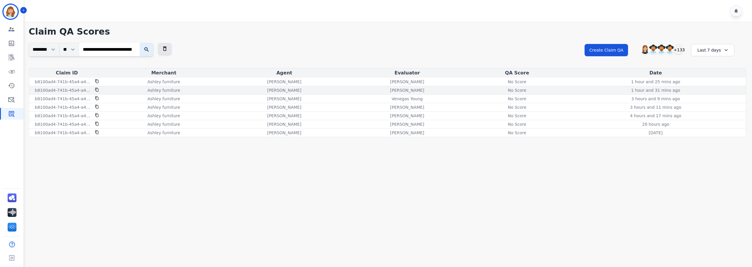
click at [530, 92] on div "No Score" at bounding box center [517, 90] width 26 height 6
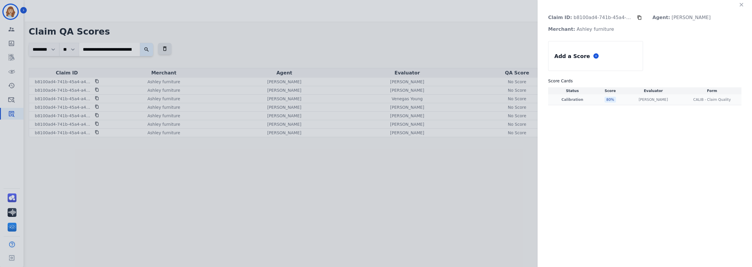
click at [701, 98] on span "CALIB - Claim Quality" at bounding box center [712, 99] width 38 height 5
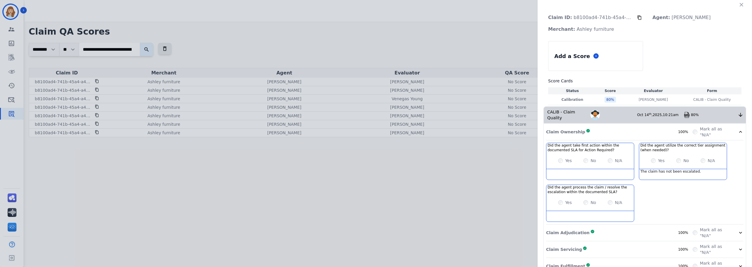
click at [740, 129] on icon at bounding box center [740, 132] width 6 height 6
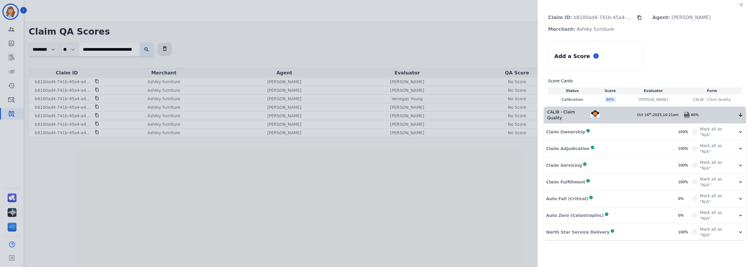
click at [733, 160] on div "Mark all as "N/A"" at bounding box center [717, 166] width 51 height 12
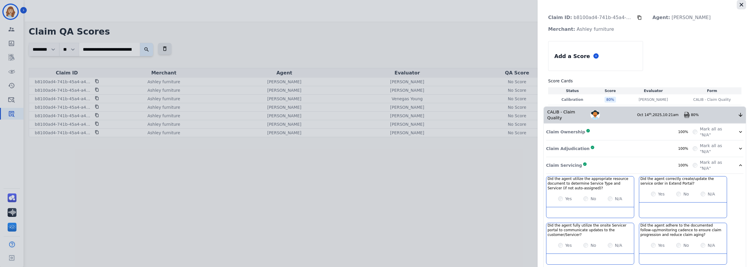
click at [739, 4] on icon "button" at bounding box center [741, 5] width 4 height 4
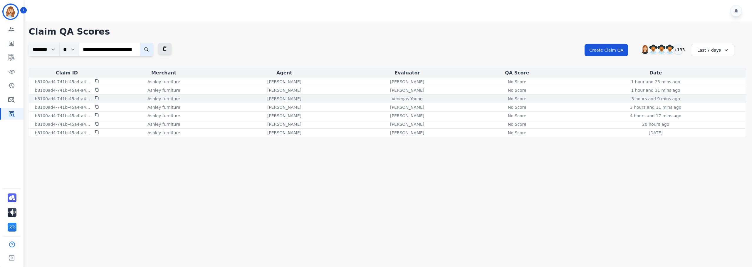
click at [528, 99] on div "No Score" at bounding box center [517, 99] width 26 height 6
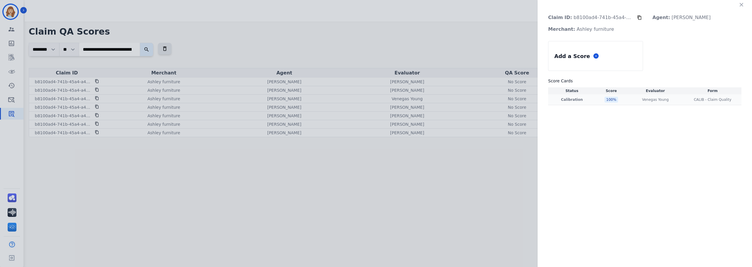
click at [725, 104] on td "CALIB - Claim Quality CALIB - Claim Quality" at bounding box center [713, 100] width 58 height 11
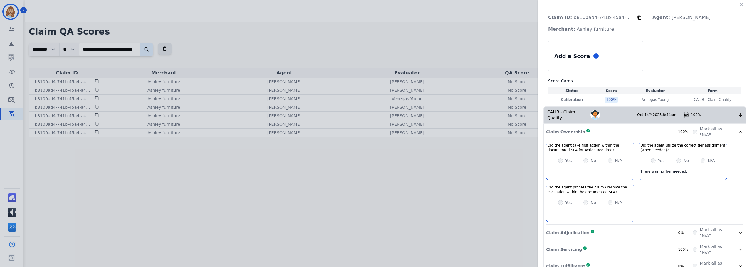
click at [738, 129] on icon at bounding box center [740, 132] width 6 height 6
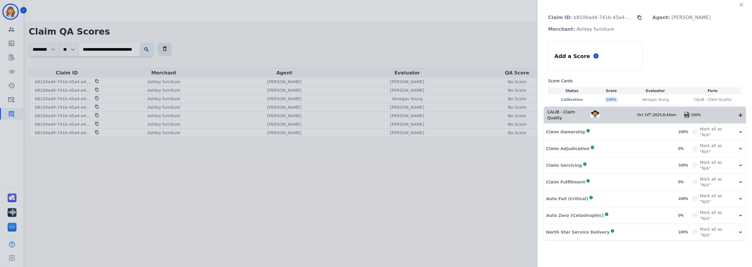
click at [734, 160] on div "Mark all as "N/A"" at bounding box center [717, 166] width 51 height 12
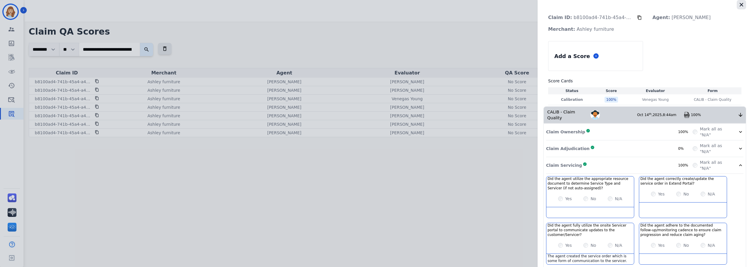
click at [739, 6] on icon "button" at bounding box center [741, 5] width 6 height 6
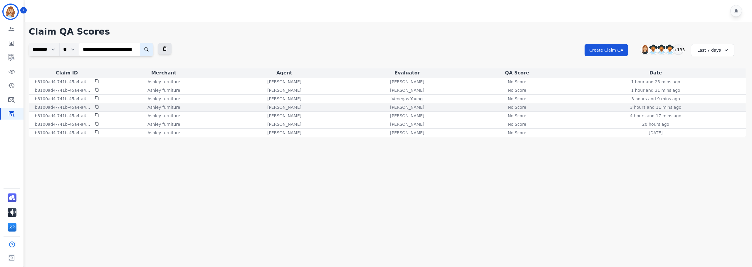
click at [525, 108] on div "No Score" at bounding box center [517, 108] width 26 height 6
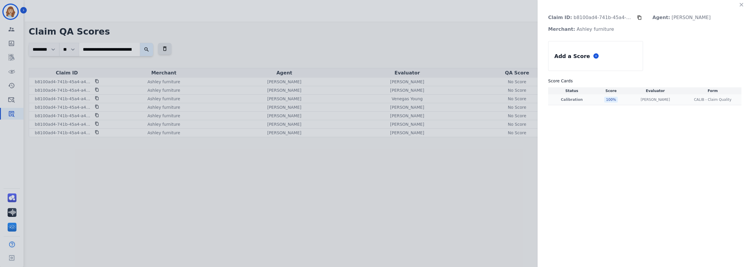
click at [728, 100] on div "CALIB - Claim Quality CALIB - Claim Quality" at bounding box center [712, 99] width 55 height 5
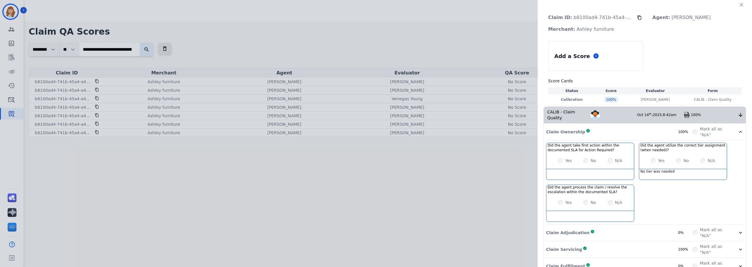
click at [739, 129] on icon at bounding box center [740, 132] width 6 height 6
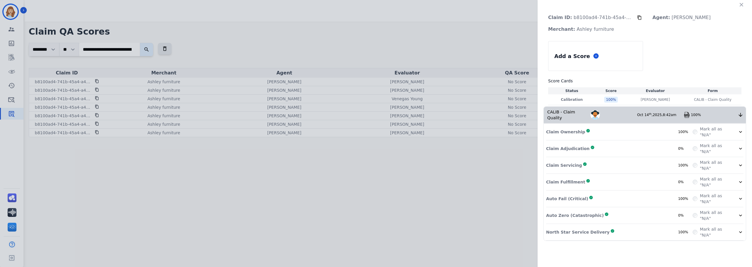
click at [740, 163] on icon at bounding box center [740, 166] width 6 height 6
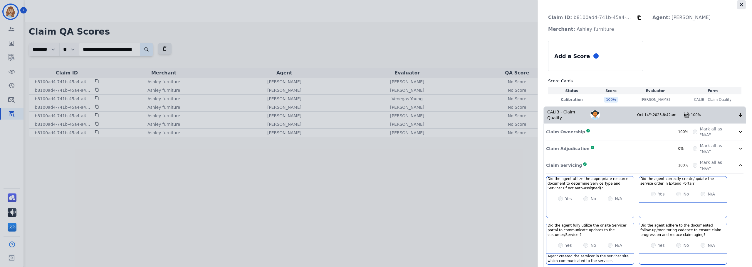
click at [739, 6] on icon "button" at bounding box center [741, 5] width 6 height 6
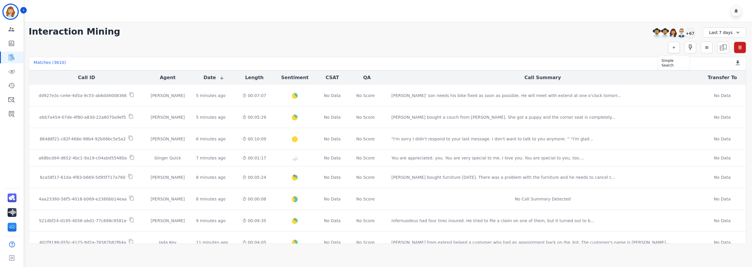
click at [677, 49] on button "button" at bounding box center [674, 48] width 12 height 12
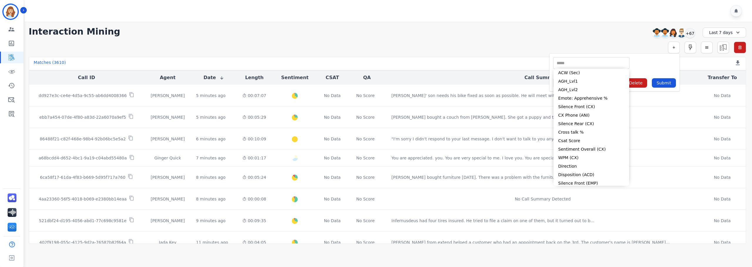
click at [588, 64] on input "selected options" at bounding box center [590, 63] width 73 height 6
click at [578, 115] on li "CX Phone (ANI)" at bounding box center [591, 115] width 76 height 9
type input "**********"
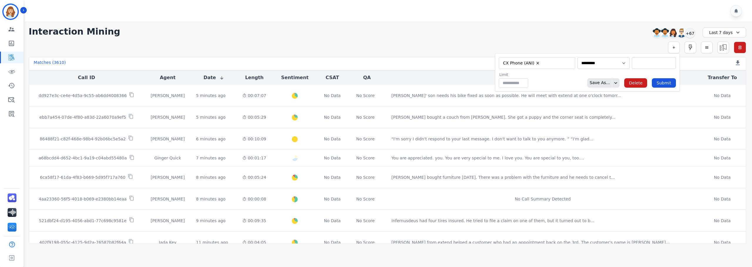
click at [638, 57] on div "** [PHONE_NUMBER] [PHONE_NUMBER] [PHONE_NUMBER] [PHONE_NUMBER] [PHONE_NUMBER] […" at bounding box center [654, 63] width 44 height 12
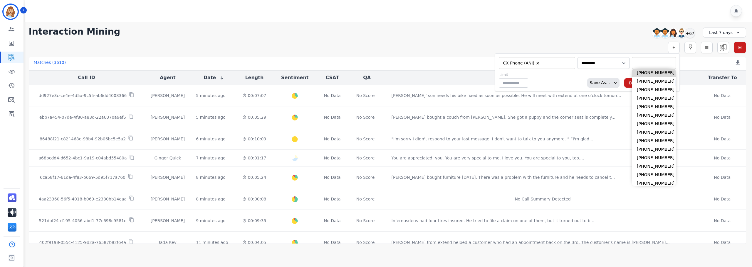
paste input "**********"
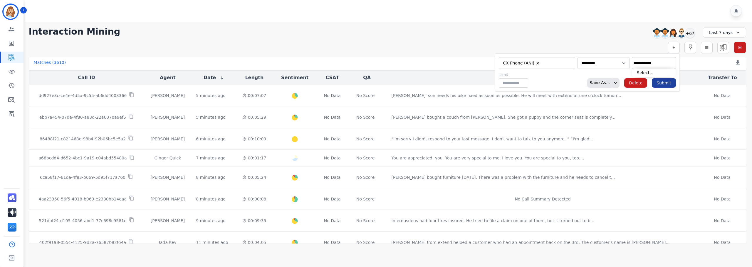
type input "**********"
click at [659, 82] on button "Submit" at bounding box center [664, 82] width 24 height 9
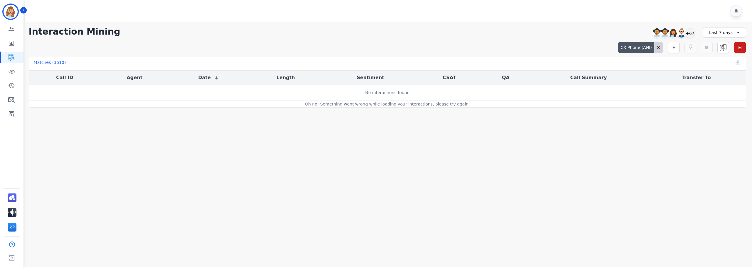
click at [660, 47] on div at bounding box center [658, 47] width 9 height 11
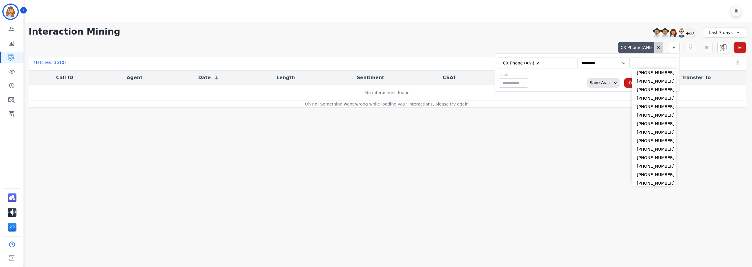
click at [645, 62] on input "selected options" at bounding box center [653, 63] width 41 height 6
paste input "**********"
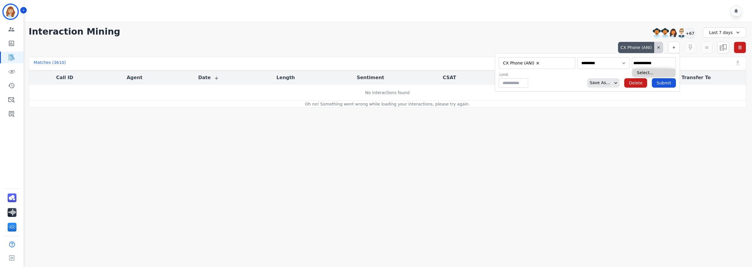
type input "**********"
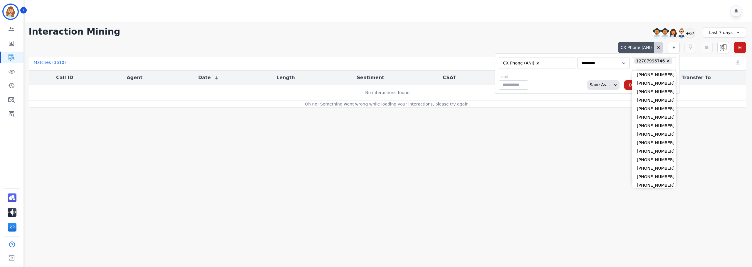
click at [566, 88] on form "**********" at bounding box center [587, 73] width 185 height 40
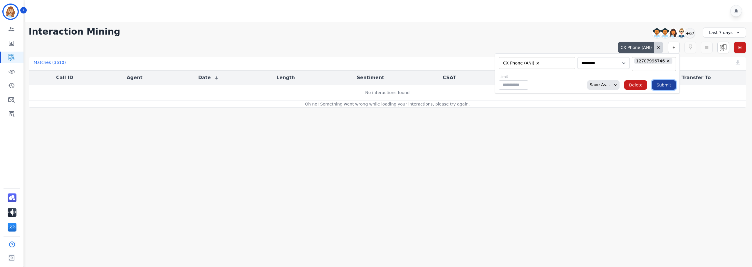
click at [666, 83] on button "Submit" at bounding box center [664, 84] width 24 height 9
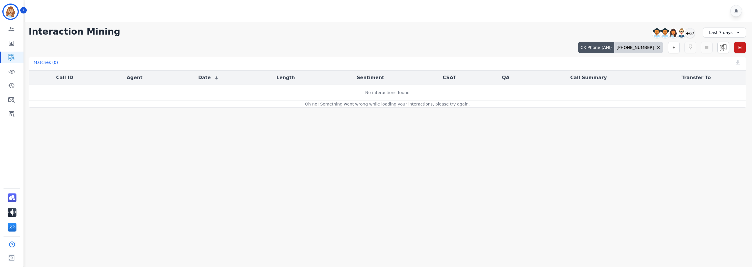
click at [614, 49] on div "CX Phone (ANI)" at bounding box center [596, 47] width 36 height 11
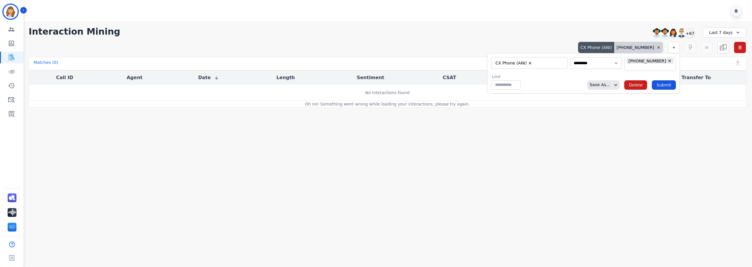
click at [564, 62] on input "selected options" at bounding box center [549, 63] width 29 height 6
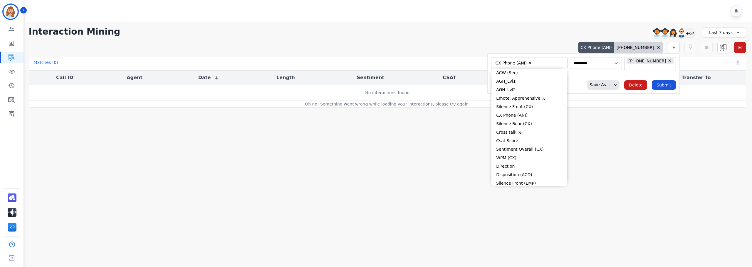
click at [336, 218] on main "**********" at bounding box center [387, 155] width 729 height 267
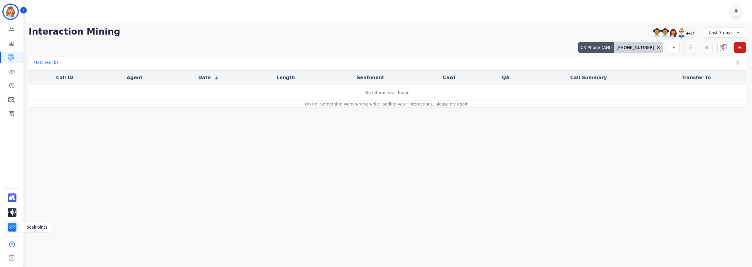
click at [13, 229] on img "Sidebar" at bounding box center [12, 227] width 9 height 9
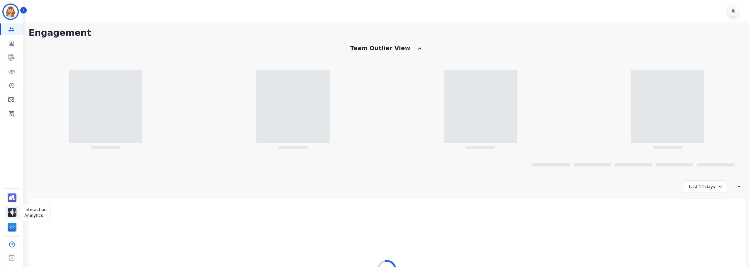
click at [14, 210] on img "Sidebar" at bounding box center [12, 212] width 9 height 9
